Goal: Information Seeking & Learning: Check status

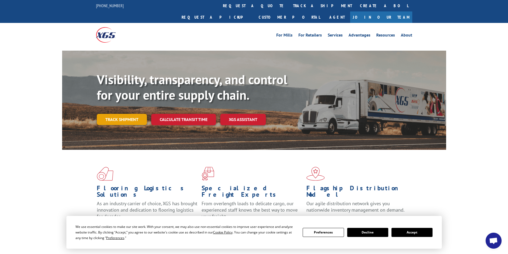
click at [136, 114] on link "Track shipment" at bounding box center [122, 119] width 50 height 11
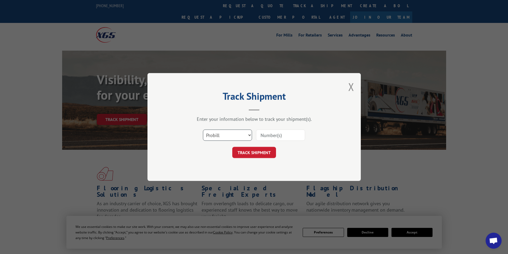
click at [228, 136] on select "Select category... Probill BOL PO" at bounding box center [227, 135] width 49 height 11
select select "po"
click at [203, 130] on select "Select category... Probill BOL PO" at bounding box center [227, 135] width 49 height 11
click at [273, 135] on input at bounding box center [280, 135] width 49 height 11
type input "cg507431"
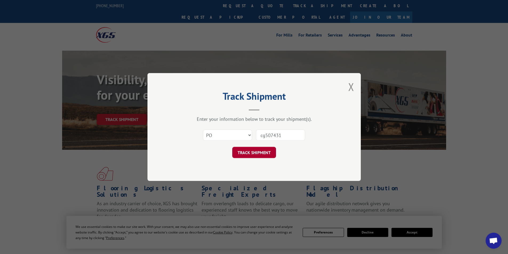
click at [267, 153] on button "TRACK SHIPMENT" at bounding box center [254, 152] width 44 height 11
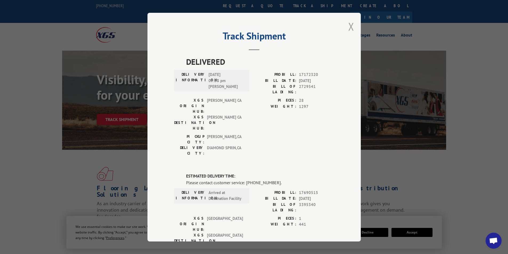
click at [350, 25] on button "Close modal" at bounding box center [351, 26] width 6 height 14
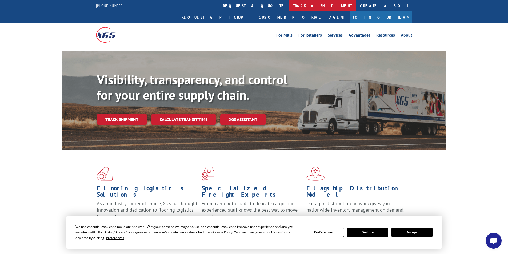
click at [289, 5] on link "track a shipment" at bounding box center [322, 5] width 67 height 11
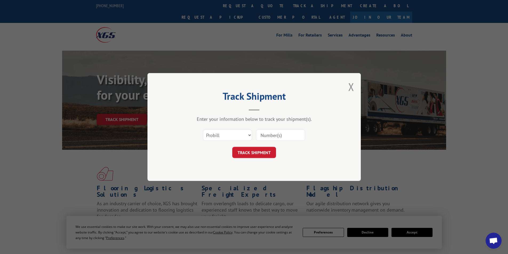
click at [296, 138] on input at bounding box center [280, 135] width 49 height 11
type input "3395340"
click at [257, 153] on button "TRACK SHIPMENT" at bounding box center [254, 152] width 44 height 11
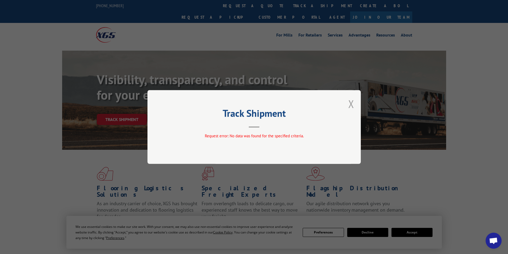
click at [352, 103] on button "Close modal" at bounding box center [351, 104] width 6 height 14
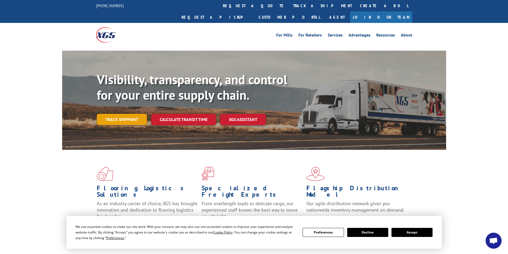
click at [109, 114] on link "Track shipment" at bounding box center [122, 119] width 50 height 11
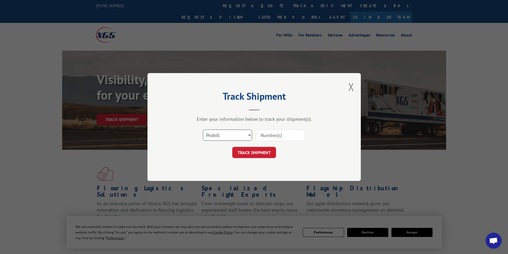
click at [224, 133] on select "Select category... Probill BOL PO" at bounding box center [227, 135] width 49 height 11
select select "bol"
click at [203, 130] on select "Select category... Probill BOL PO" at bounding box center [227, 135] width 49 height 11
click at [277, 137] on input at bounding box center [280, 135] width 49 height 11
type input "3395340"
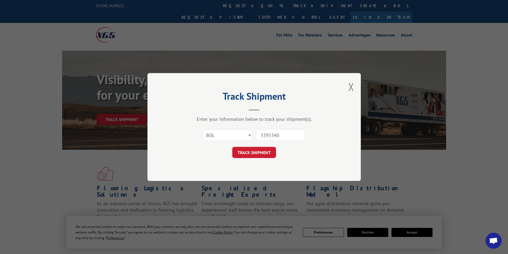
click at [248, 154] on button "TRACK SHIPMENT" at bounding box center [254, 152] width 44 height 11
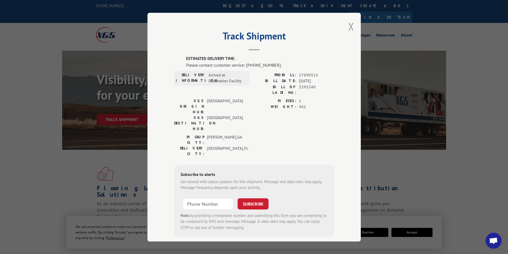
click at [349, 26] on button "Close modal" at bounding box center [351, 26] width 6 height 14
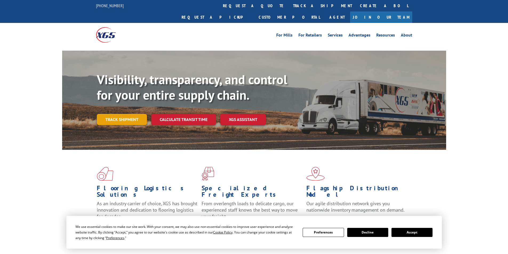
click at [134, 114] on link "Track shipment" at bounding box center [122, 119] width 50 height 11
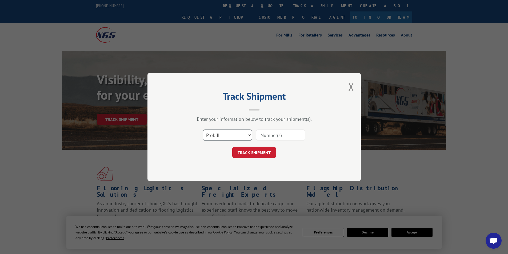
click at [241, 138] on select "Select category... Probill BOL PO" at bounding box center [227, 135] width 49 height 11
select select "bol"
click at [203, 130] on select "Select category... Probill BOL PO" at bounding box center [227, 135] width 49 height 11
click at [274, 137] on input at bounding box center [280, 135] width 49 height 11
type input "3395346"
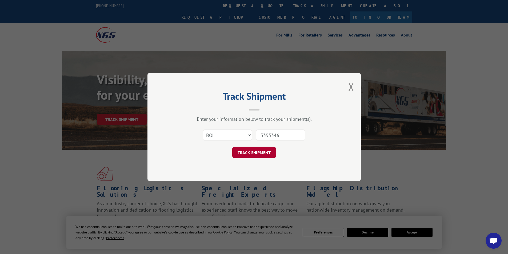
click at [258, 150] on button "TRACK SHIPMENT" at bounding box center [254, 152] width 44 height 11
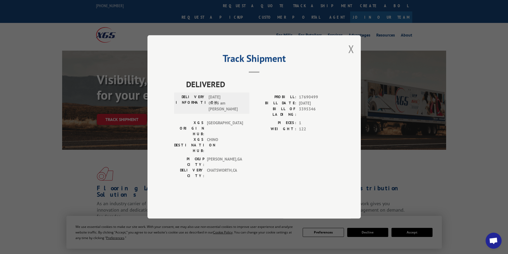
click at [344, 67] on div "Track Shipment DELIVERED DELIVERY INFORMATION: 10/13/2025 09:35 am Shane PROBIL…" at bounding box center [253, 127] width 213 height 184
click at [349, 56] on button "Close modal" at bounding box center [351, 49] width 6 height 14
